Goal: Check status: Check status

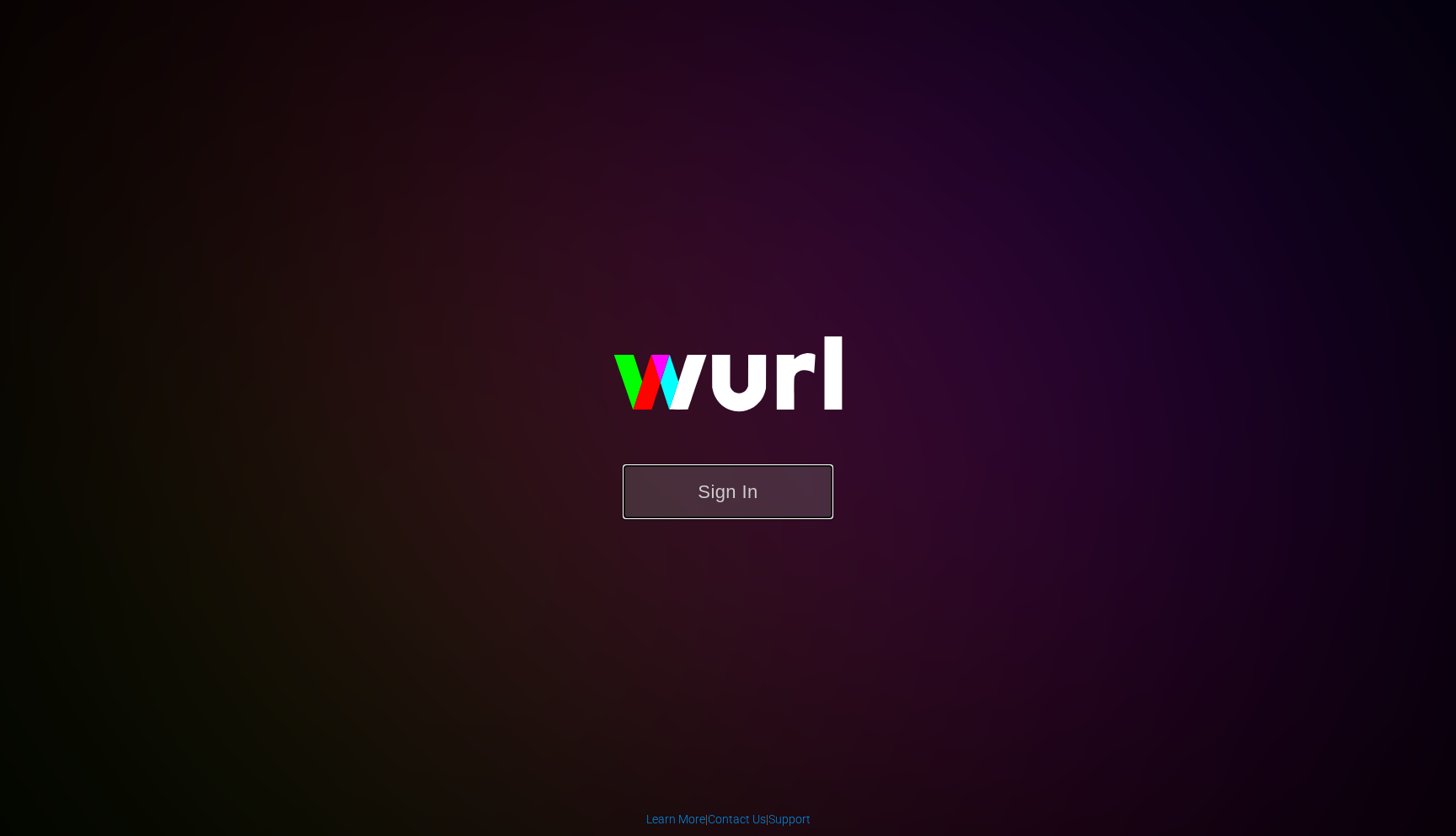
click at [677, 514] on button "Sign In" at bounding box center [728, 491] width 211 height 55
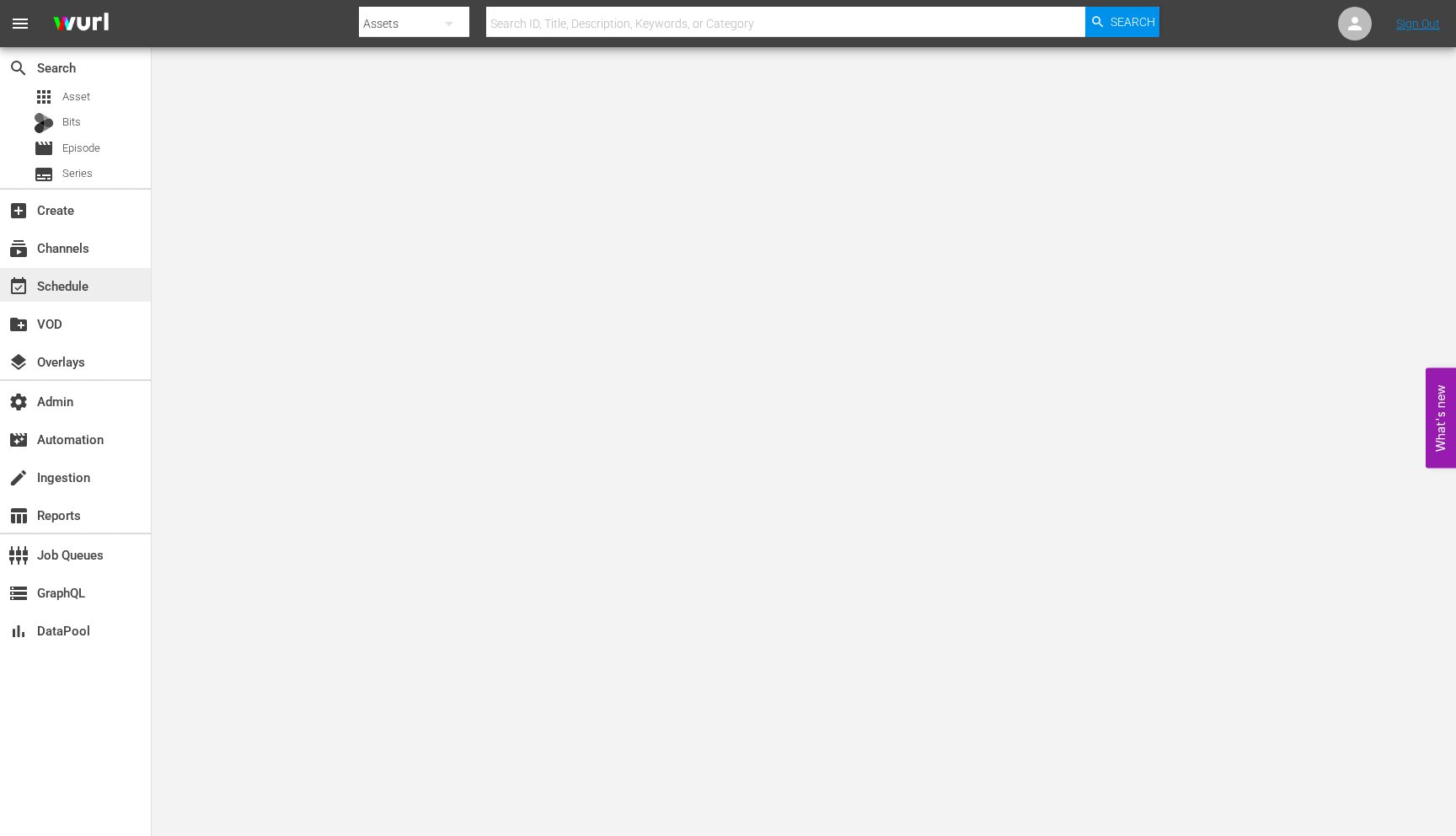
click at [105, 274] on div "event_available Schedule" at bounding box center [75, 284] width 151 height 34
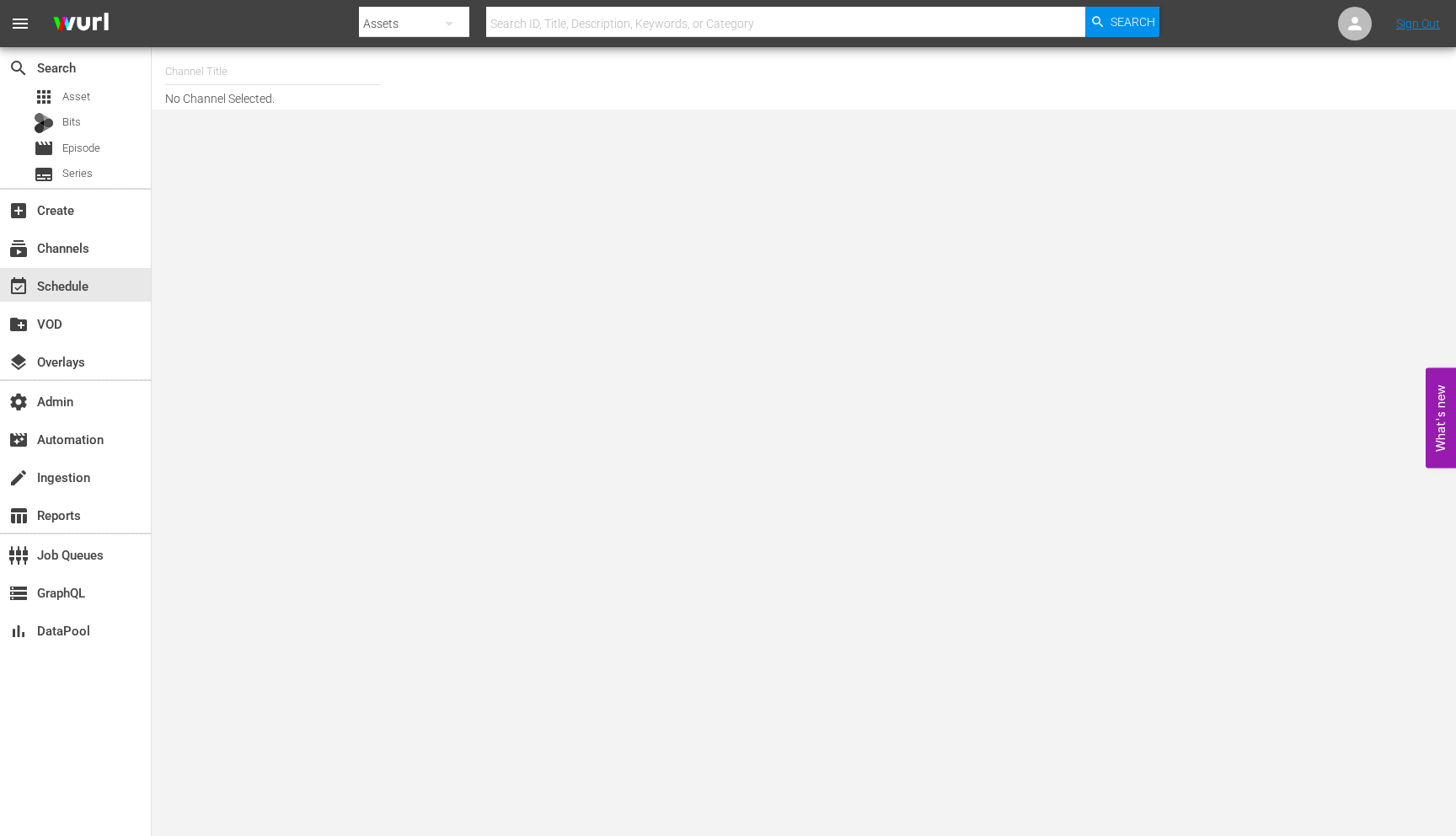
click at [247, 76] on input "text" at bounding box center [273, 71] width 216 height 40
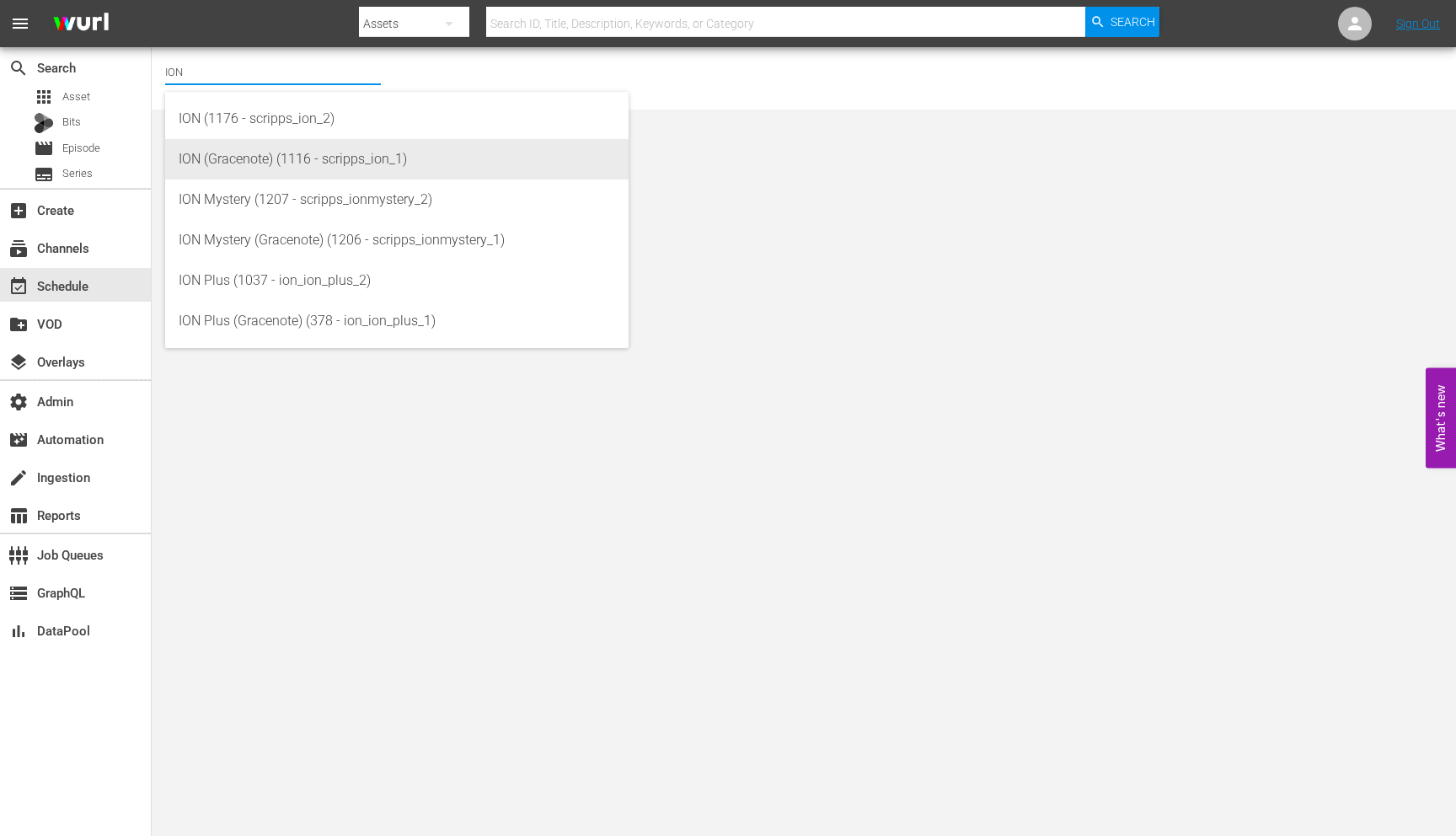
click at [410, 162] on div "ION (Gracenote) (1116 - scripps_ion_1)" at bounding box center [397, 159] width 436 height 40
type input "ION (Gracenote) (1116 - scripps_ion_1)"
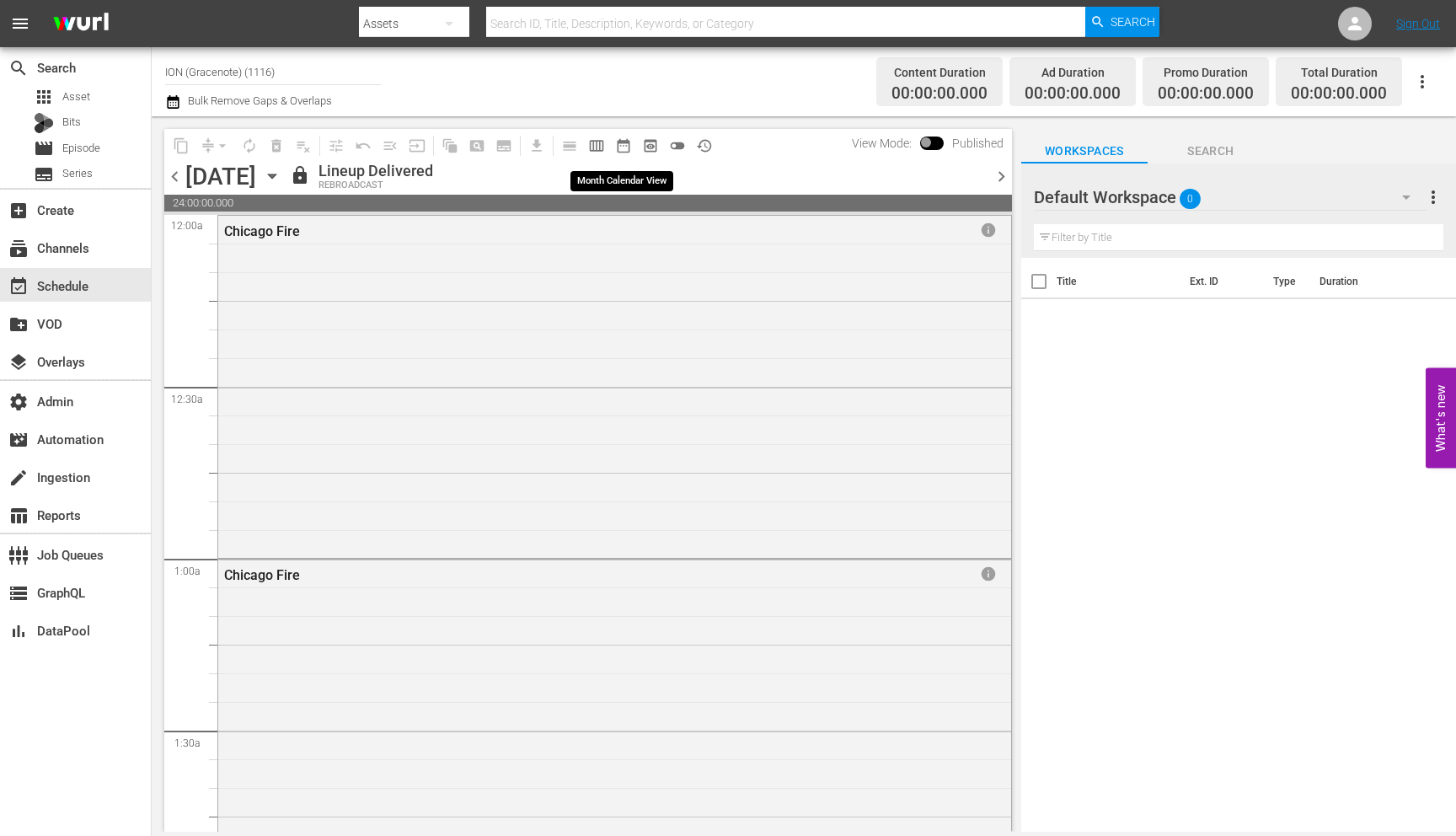
click at [625, 151] on span "date_range_outlined" at bounding box center [624, 146] width 17 height 17
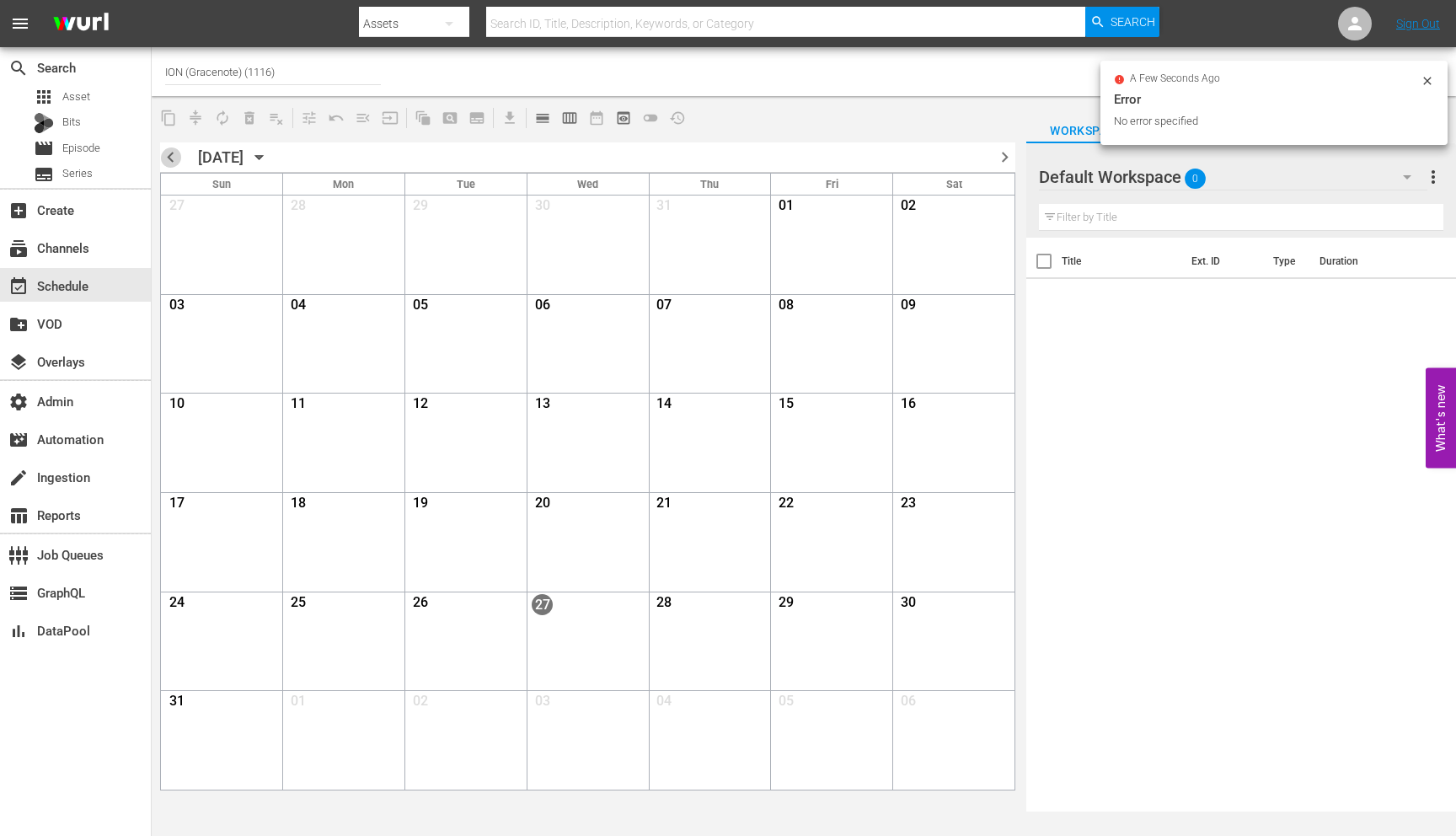
click at [179, 160] on span "chevron_left" at bounding box center [170, 157] width 21 height 21
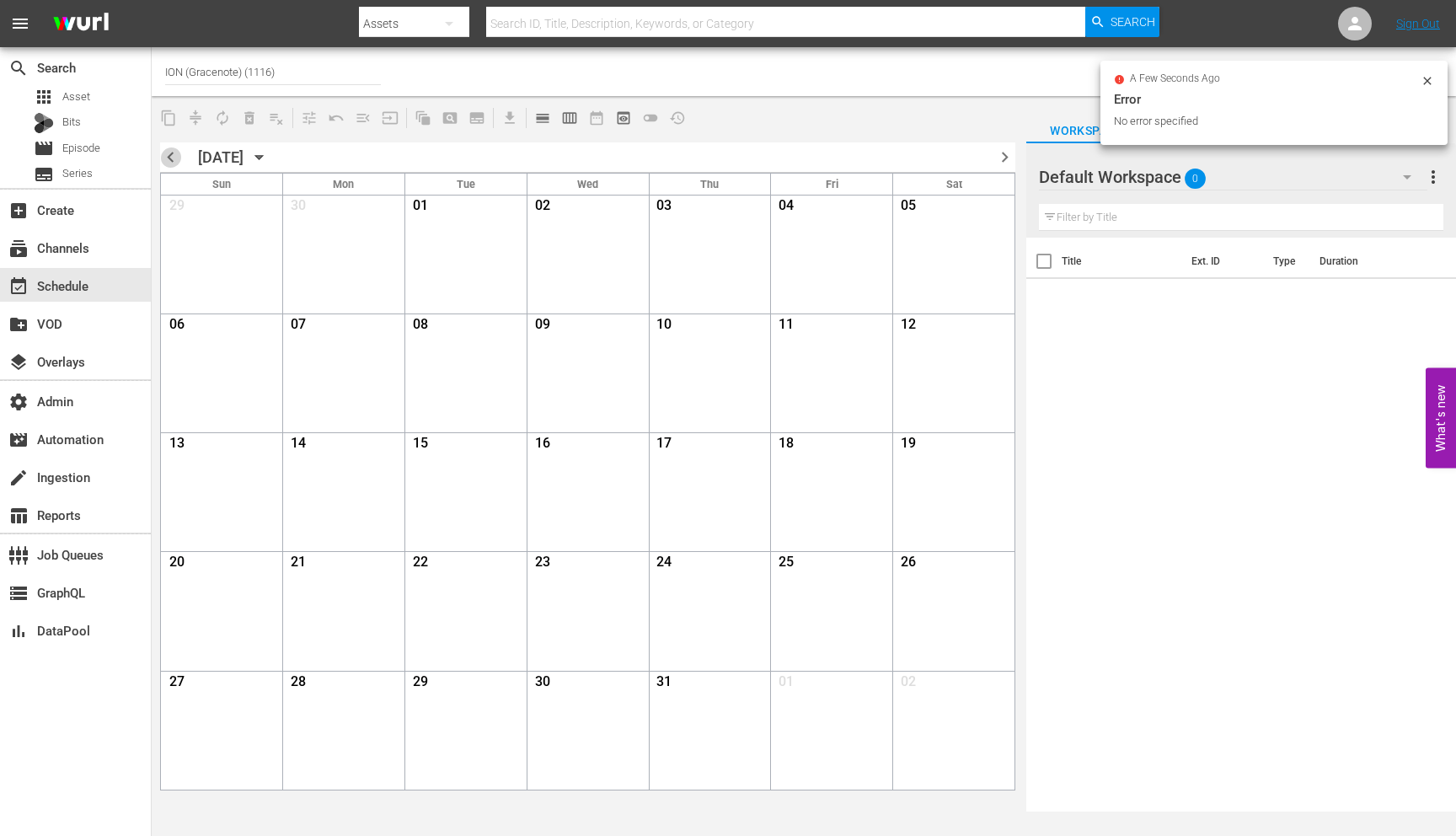
click at [166, 156] on span "chevron_left" at bounding box center [170, 157] width 21 height 21
